Goal: Use online tool/utility: Use online tool/utility

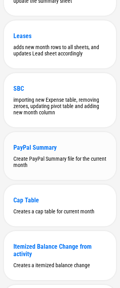
scroll to position [263, 0]
